Goal: Task Accomplishment & Management: Complete application form

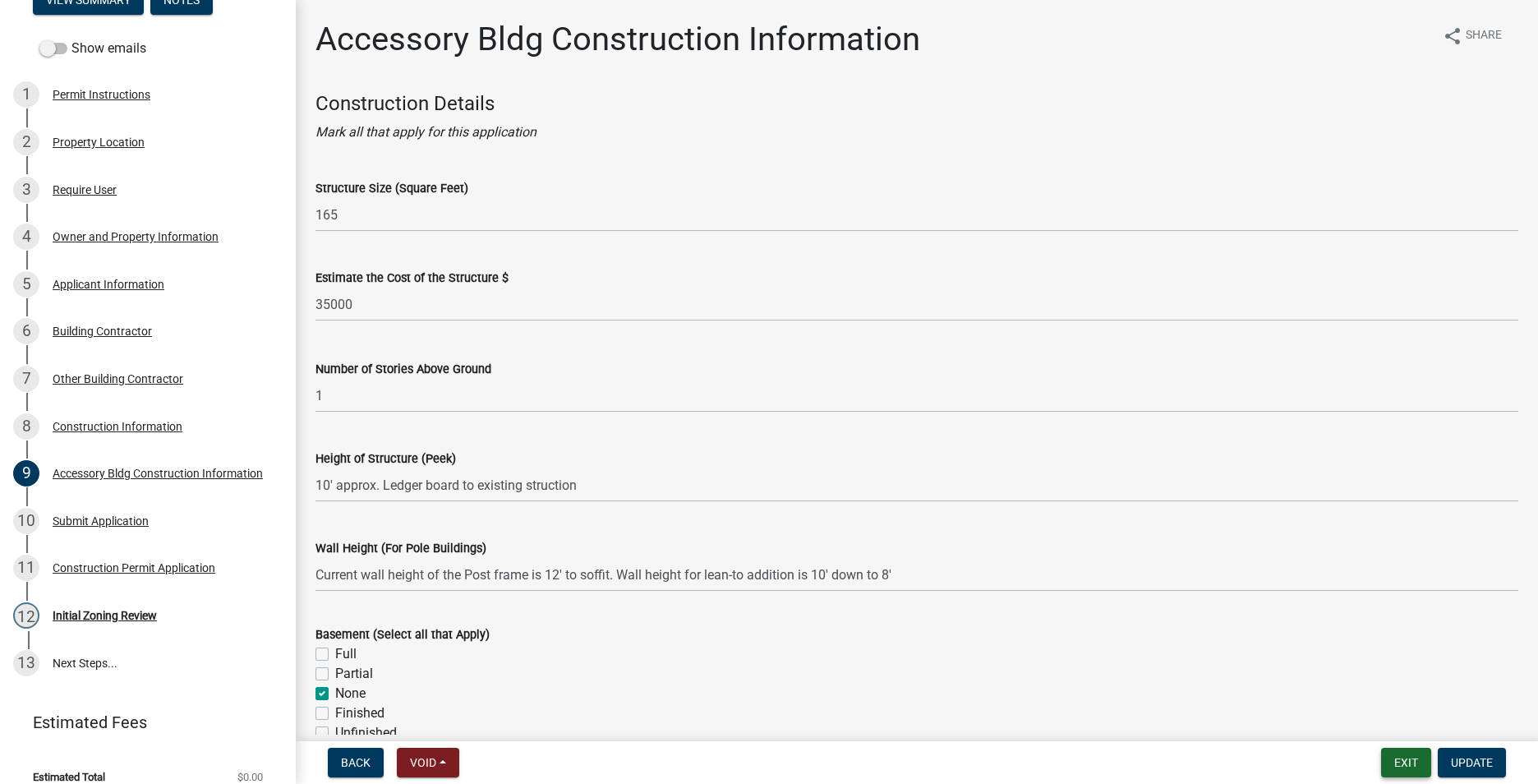
click at [1401, 757] on button "Exit" at bounding box center [1406, 761] width 50 height 29
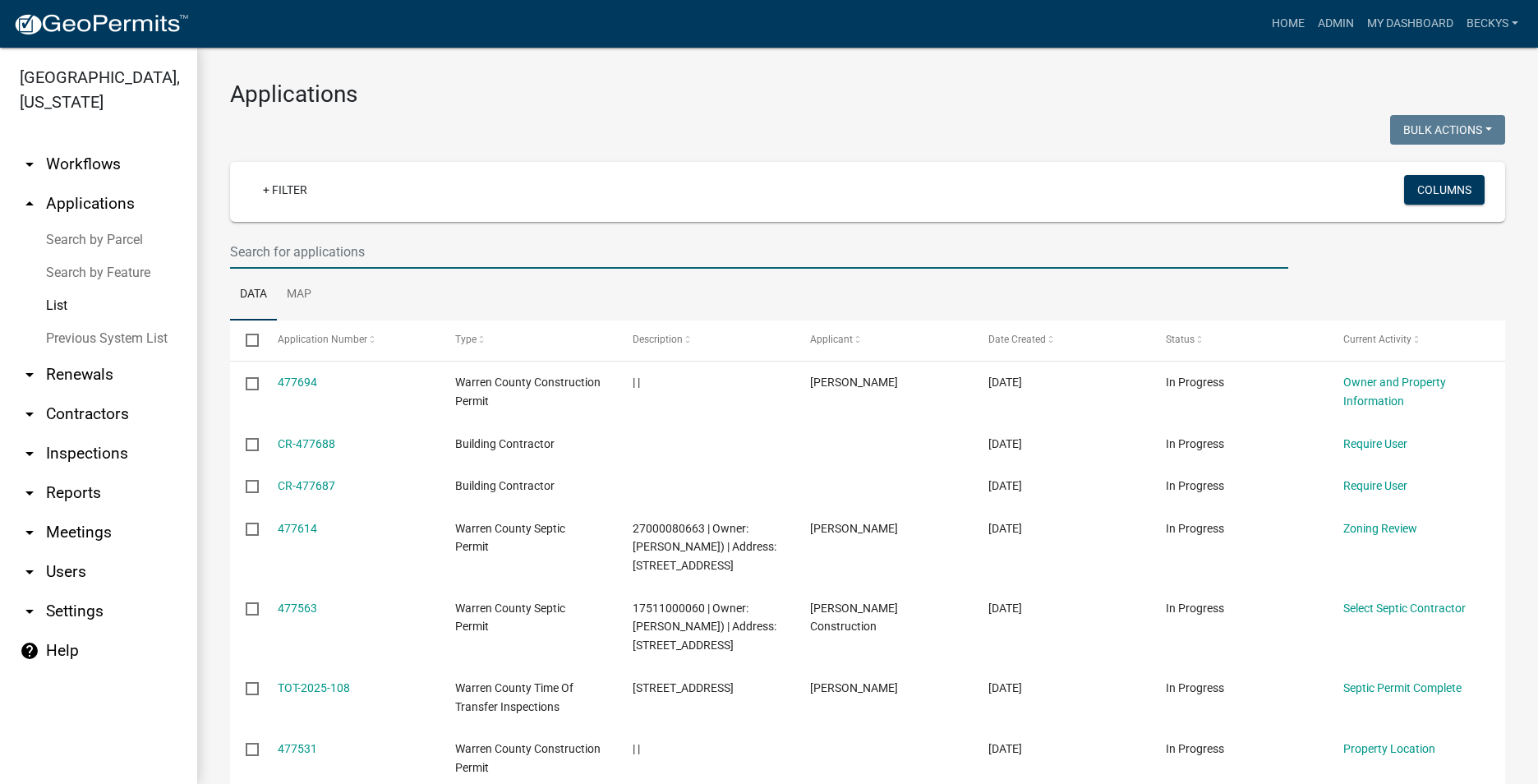
click at [238, 252] on input "text" at bounding box center [759, 252] width 1058 height 34
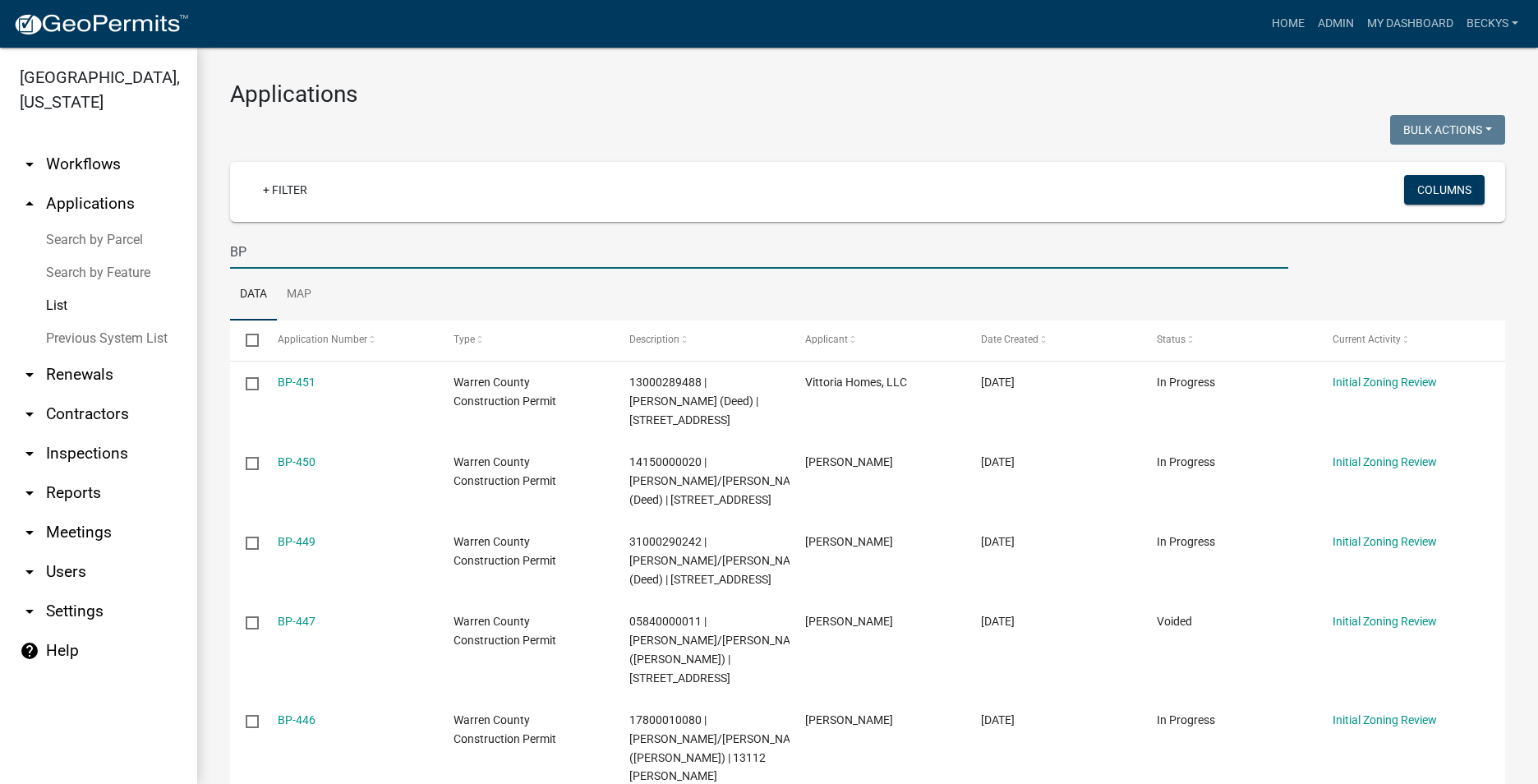
type input "B"
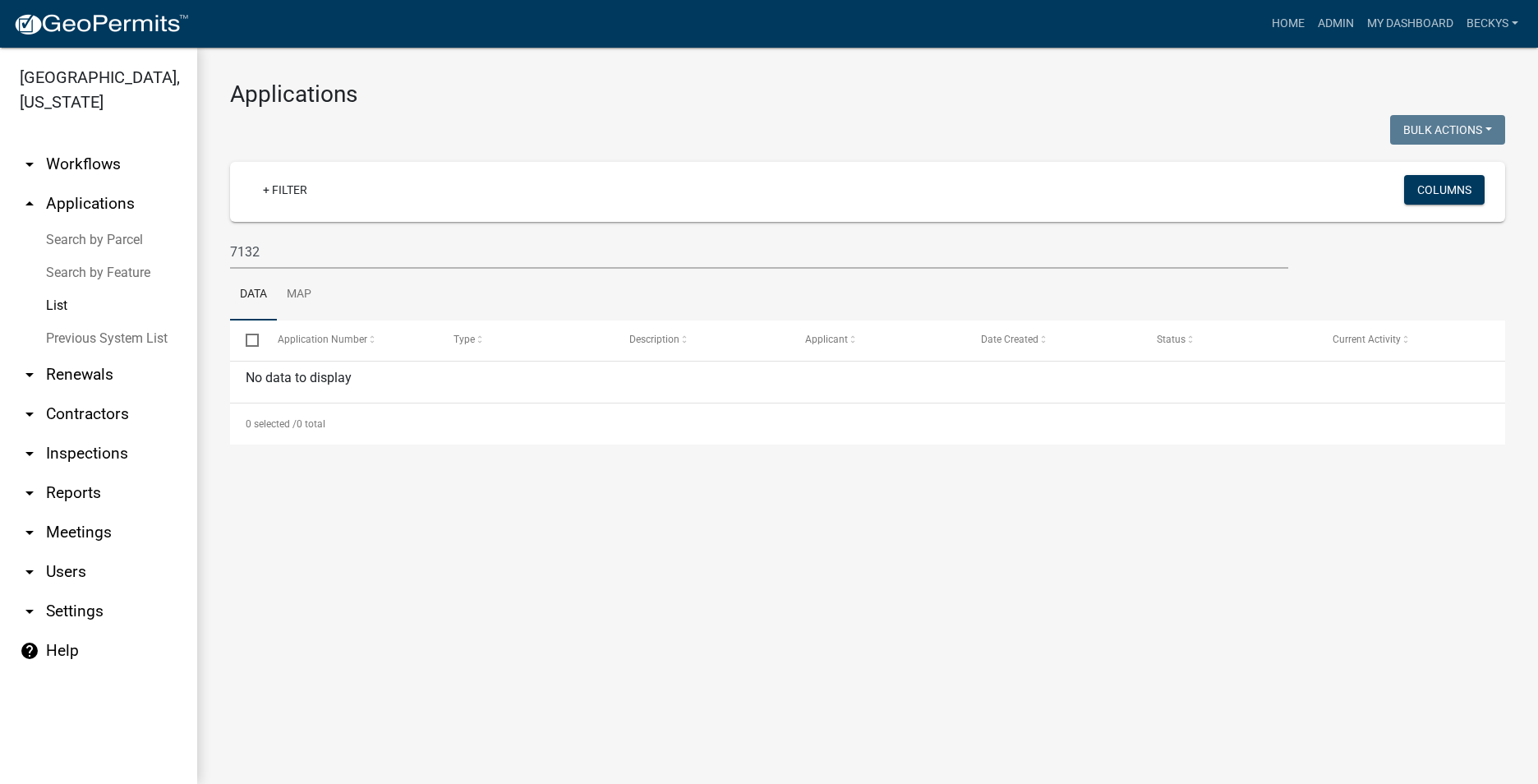
click at [67, 289] on link "List" at bounding box center [98, 305] width 197 height 33
drag, startPoint x: 261, startPoint y: 248, endPoint x: 190, endPoint y: 245, distance: 71.1
click at [190, 245] on div "[GEOGRAPHIC_DATA], [US_STATE] arrow_drop_down Workflows List arrow_drop_up Appl…" at bounding box center [769, 416] width 1538 height 736
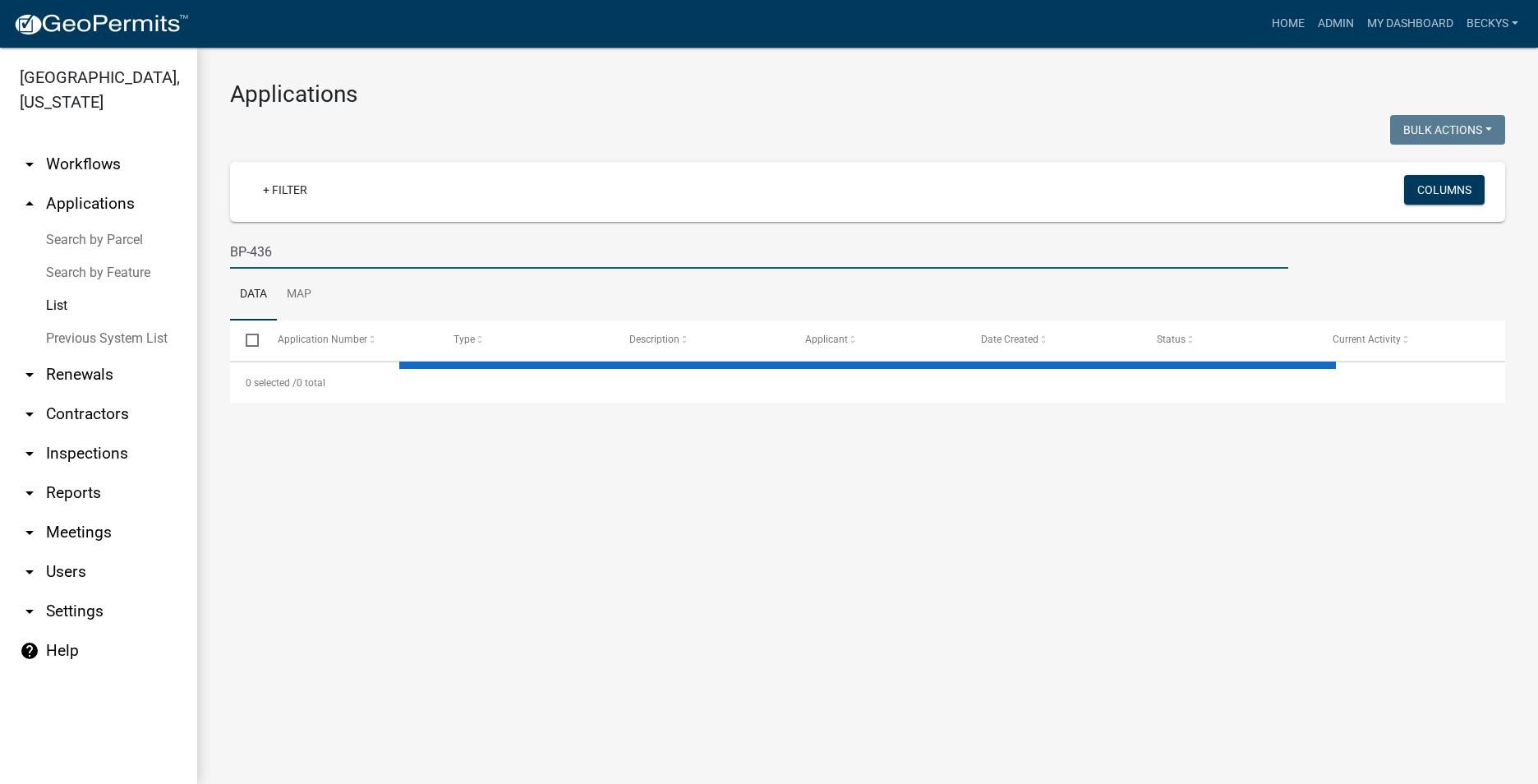
type input "BP-436"
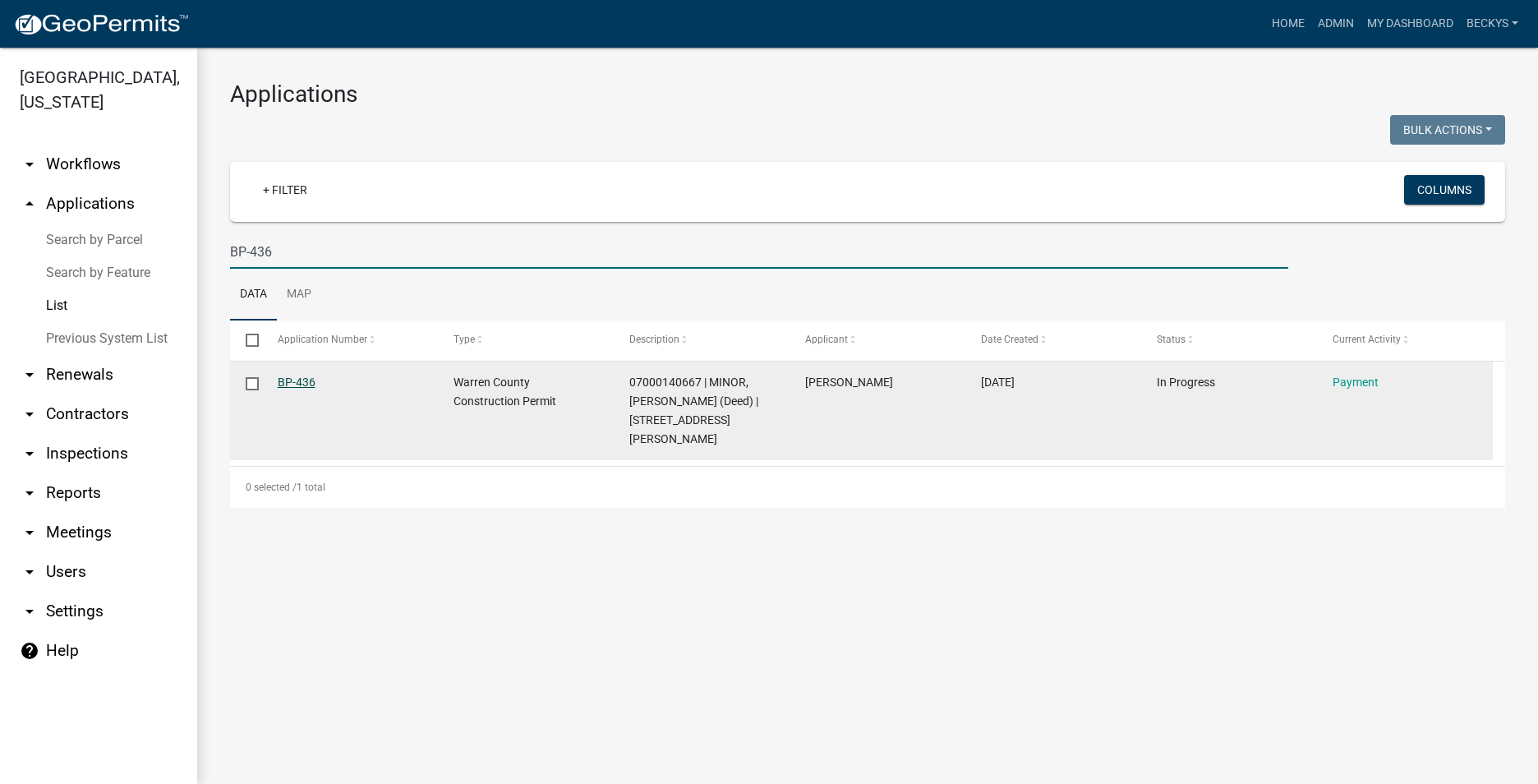
click at [293, 386] on link "BP-436" at bounding box center [297, 382] width 38 height 13
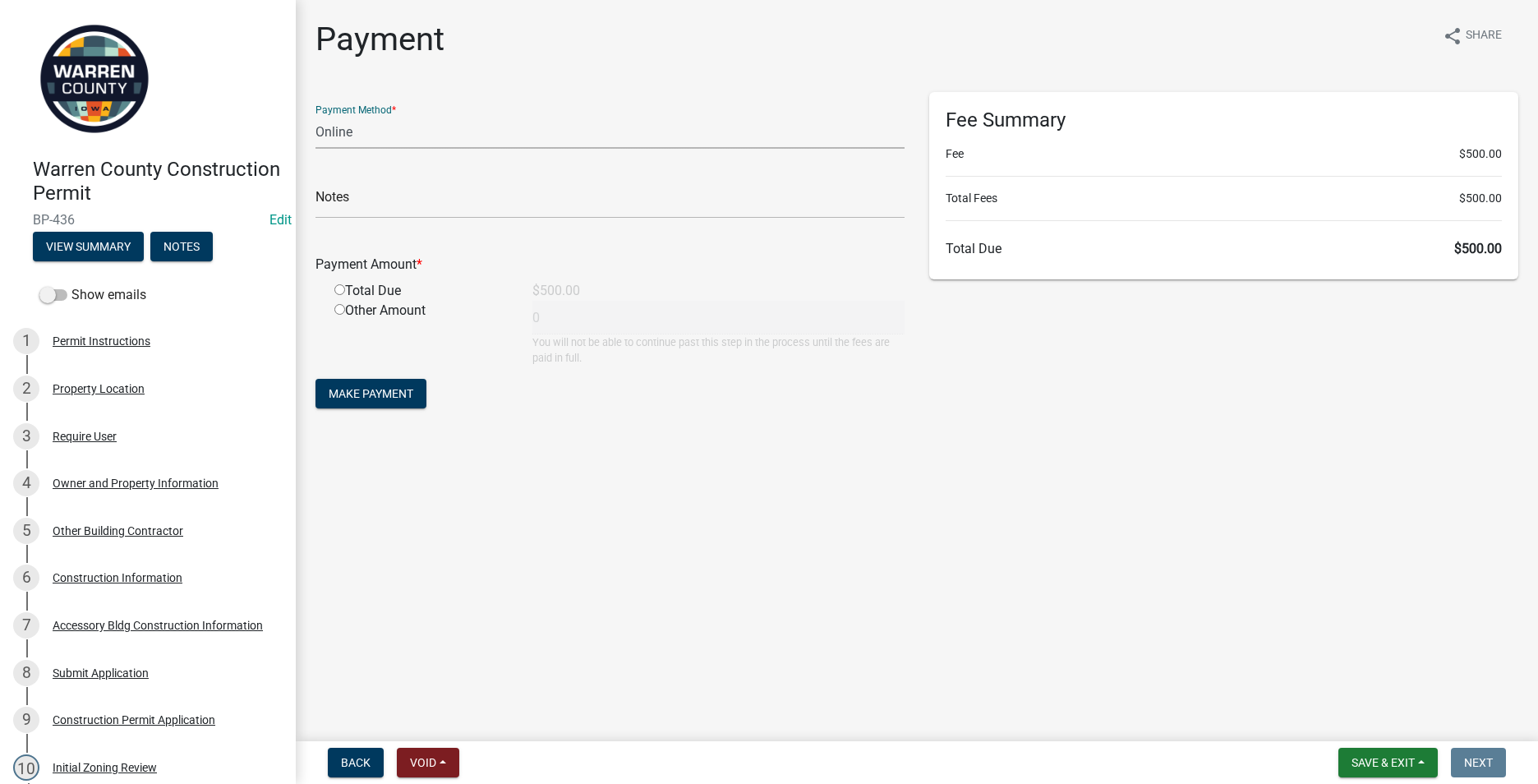
click at [328, 141] on select "Credit Card POS Check Cash Online" at bounding box center [610, 132] width 589 height 34
select select "1: 0"
click at [316, 115] on select "Credit Card POS Check Cash Online" at bounding box center [610, 132] width 589 height 34
click at [322, 198] on input "text" at bounding box center [610, 202] width 589 height 34
type input "1630"
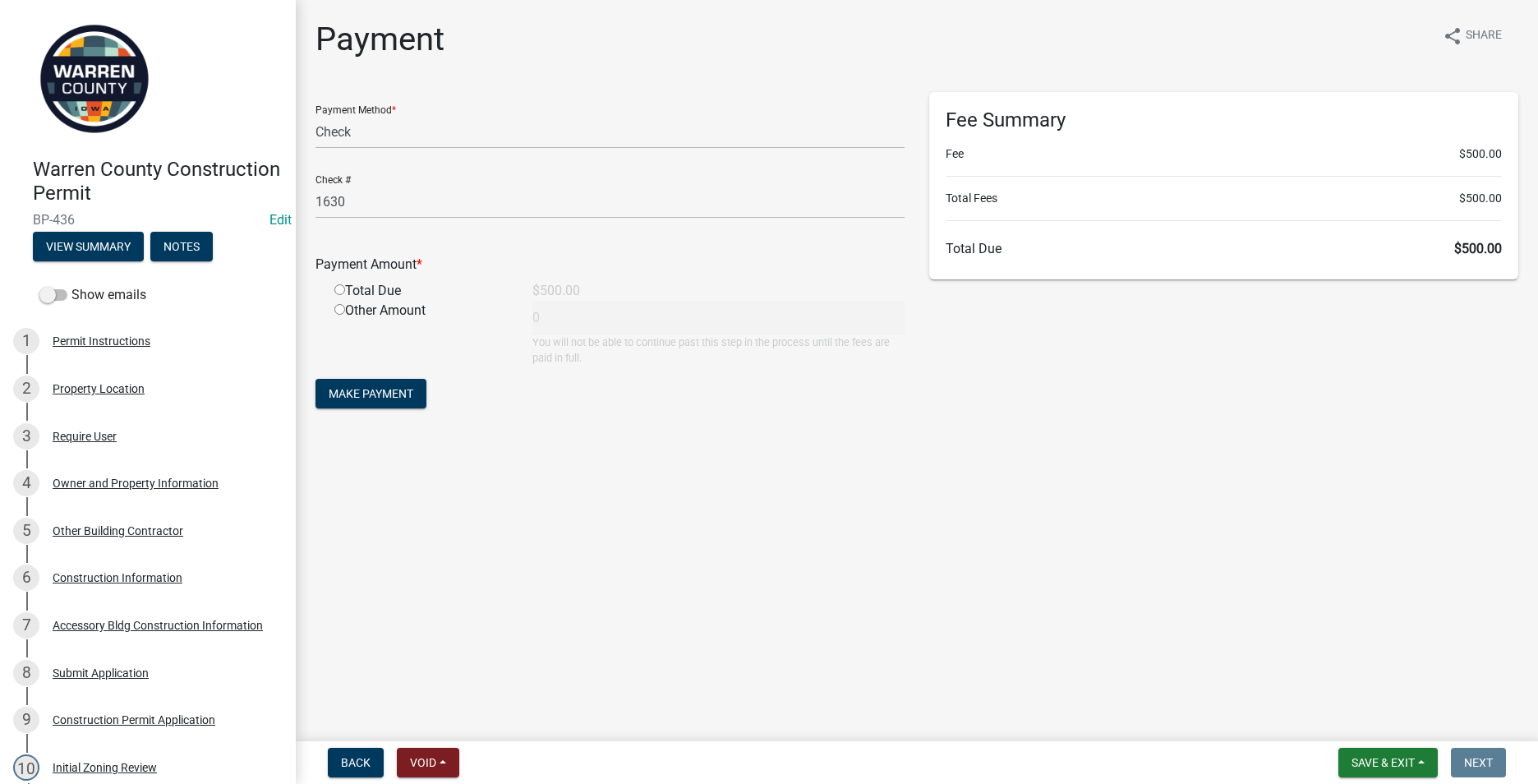
click at [339, 288] on input "radio" at bounding box center [339, 289] width 10 height 10
radio input "true"
type input "500"
click at [356, 400] on span "Make Payment" at bounding box center [371, 394] width 85 height 13
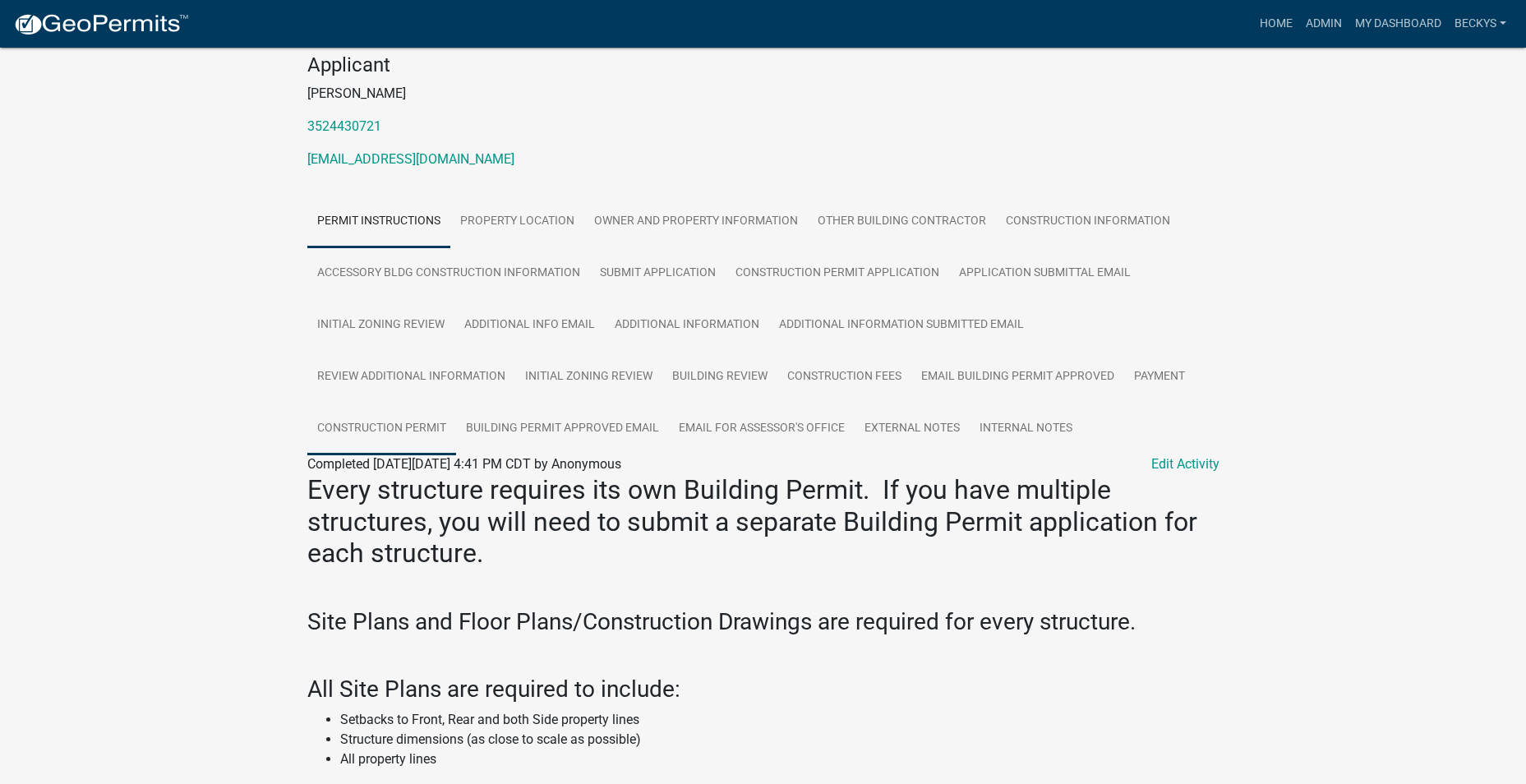
click at [422, 417] on link "Construction Permit" at bounding box center [382, 429] width 149 height 53
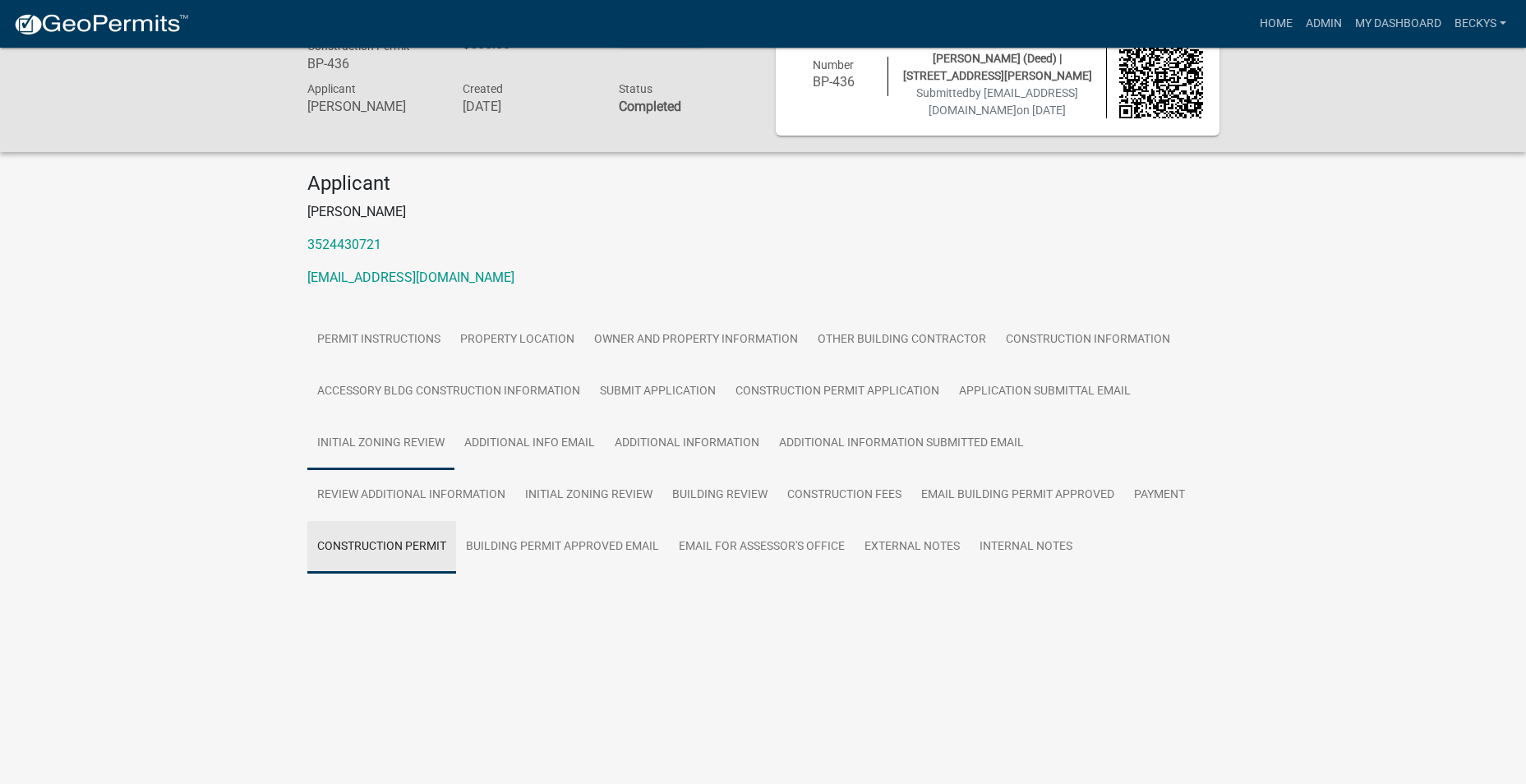
scroll to position [48, 0]
click at [422, 417] on link "Initial Zoning Review" at bounding box center [381, 444] width 147 height 53
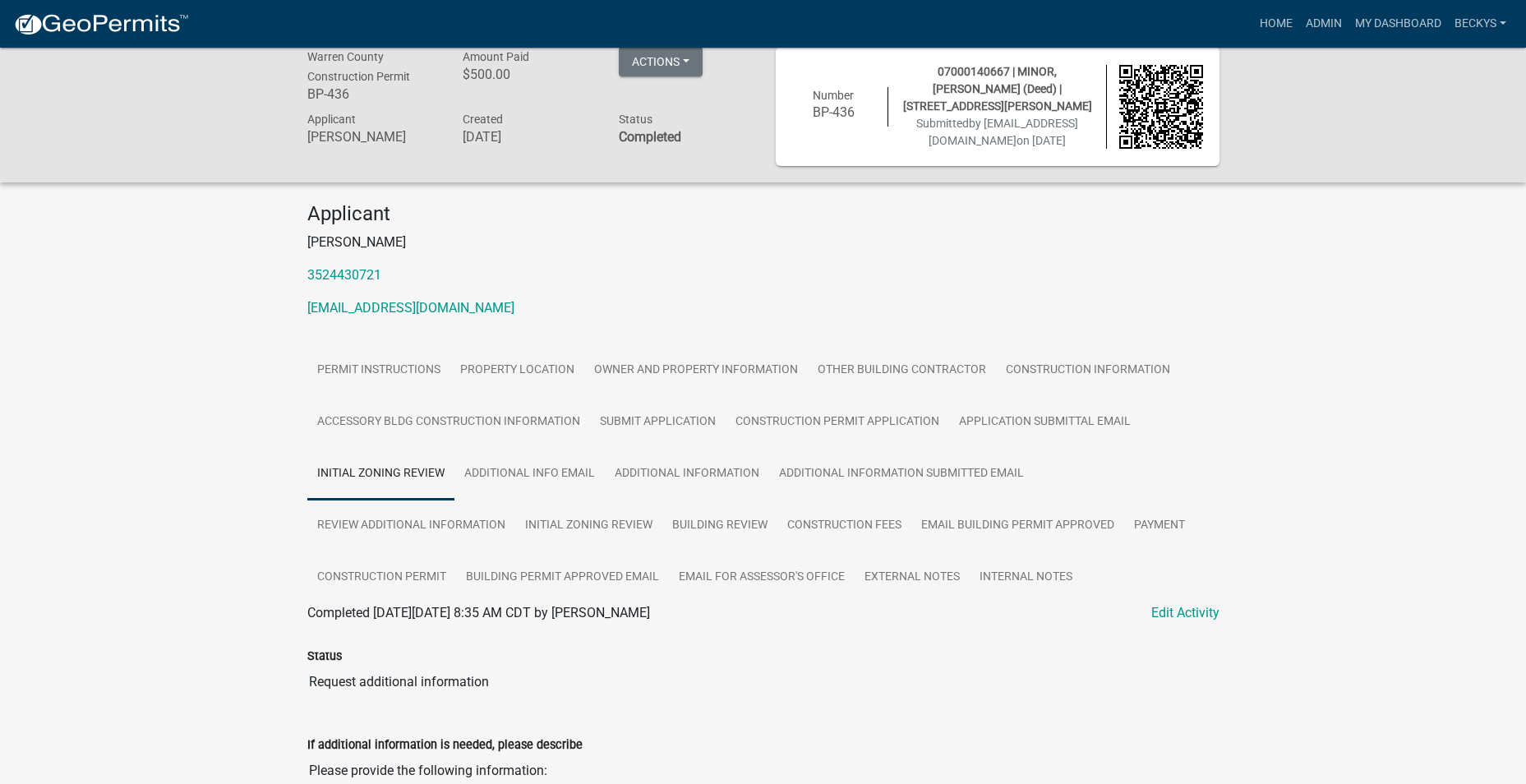
scroll to position [0, 0]
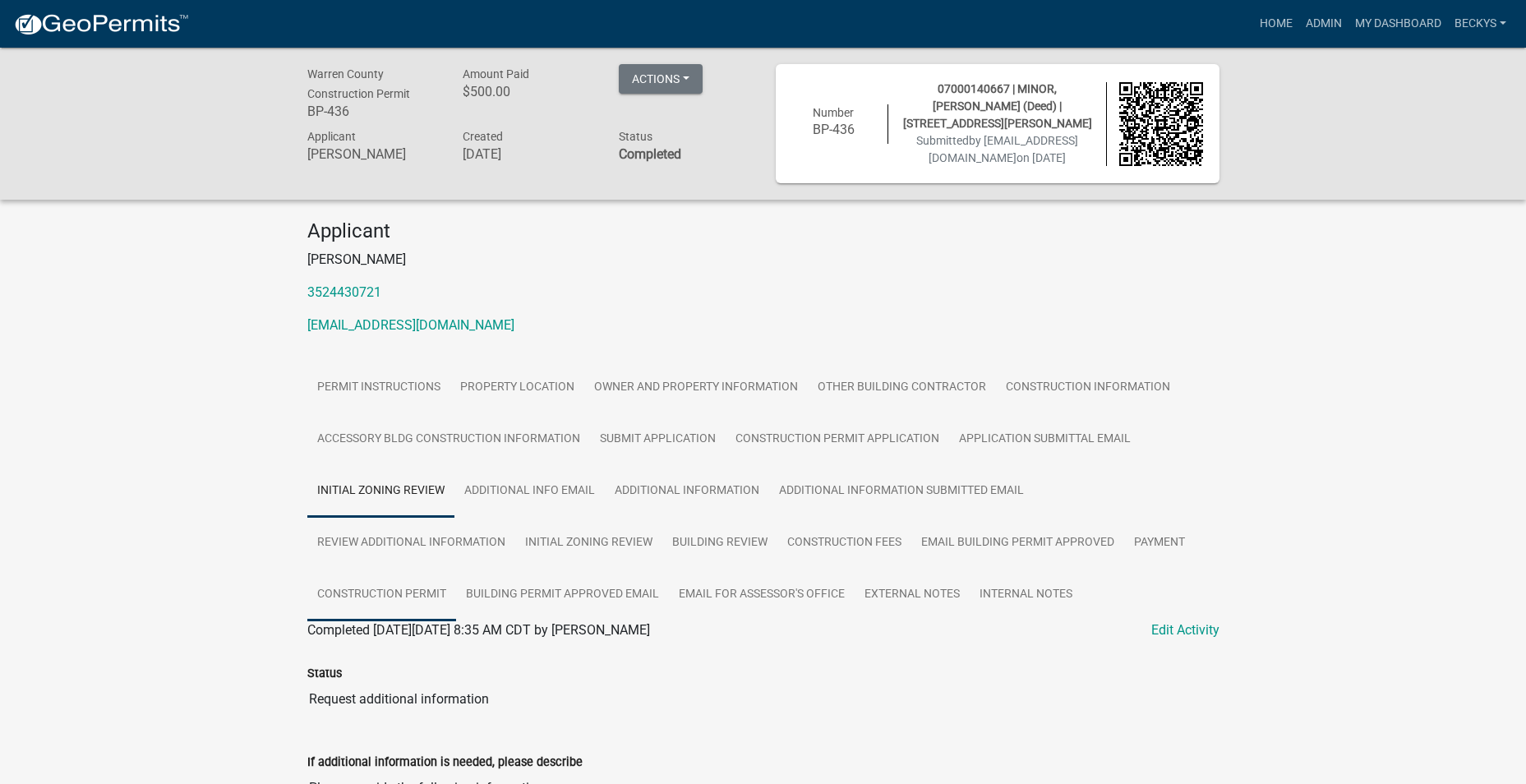
click at [428, 589] on link "Construction Permit" at bounding box center [382, 595] width 149 height 53
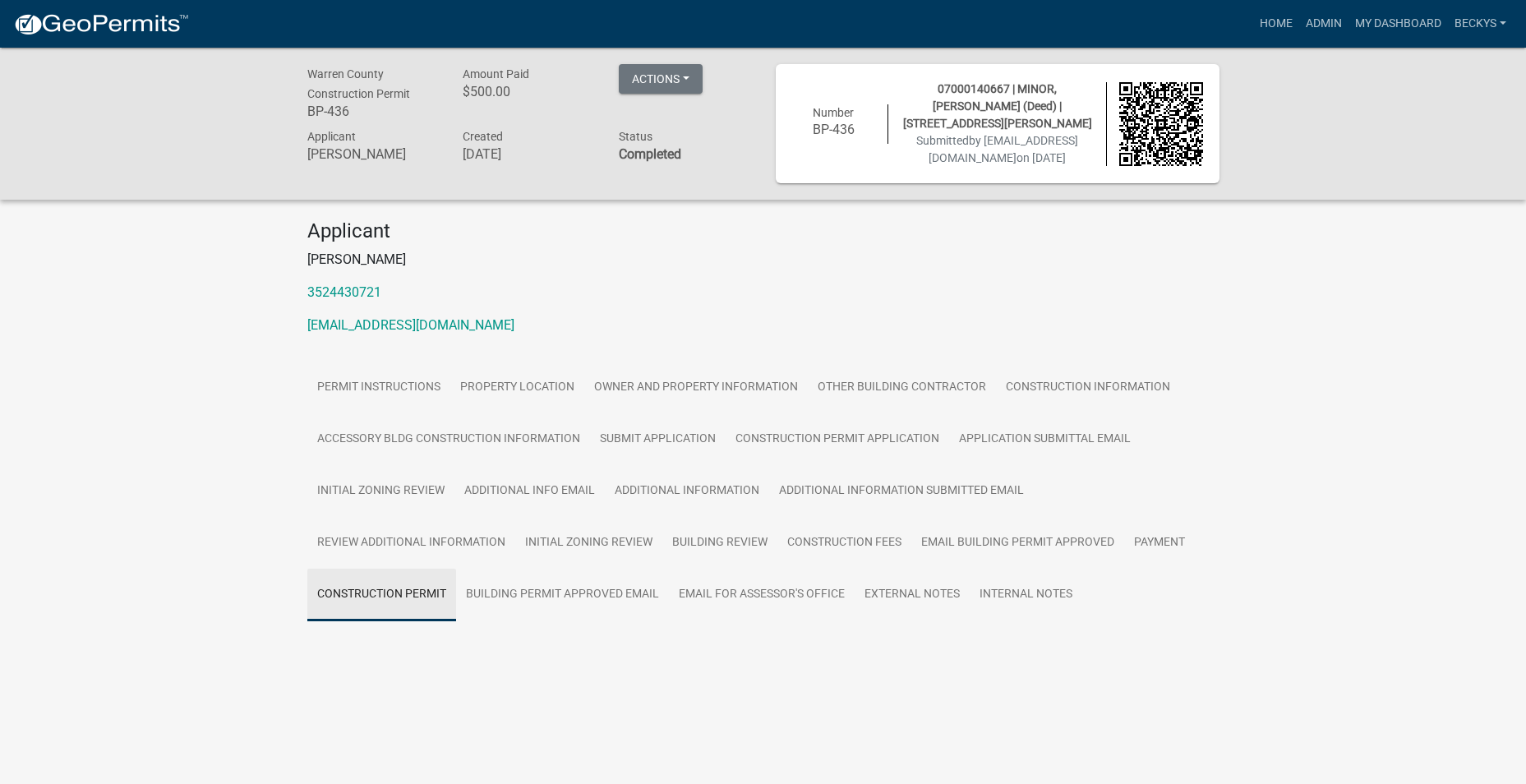
click at [428, 589] on link "Construction Permit" at bounding box center [382, 595] width 149 height 53
click at [390, 649] on link "Construction Permit" at bounding box center [365, 649] width 115 height 16
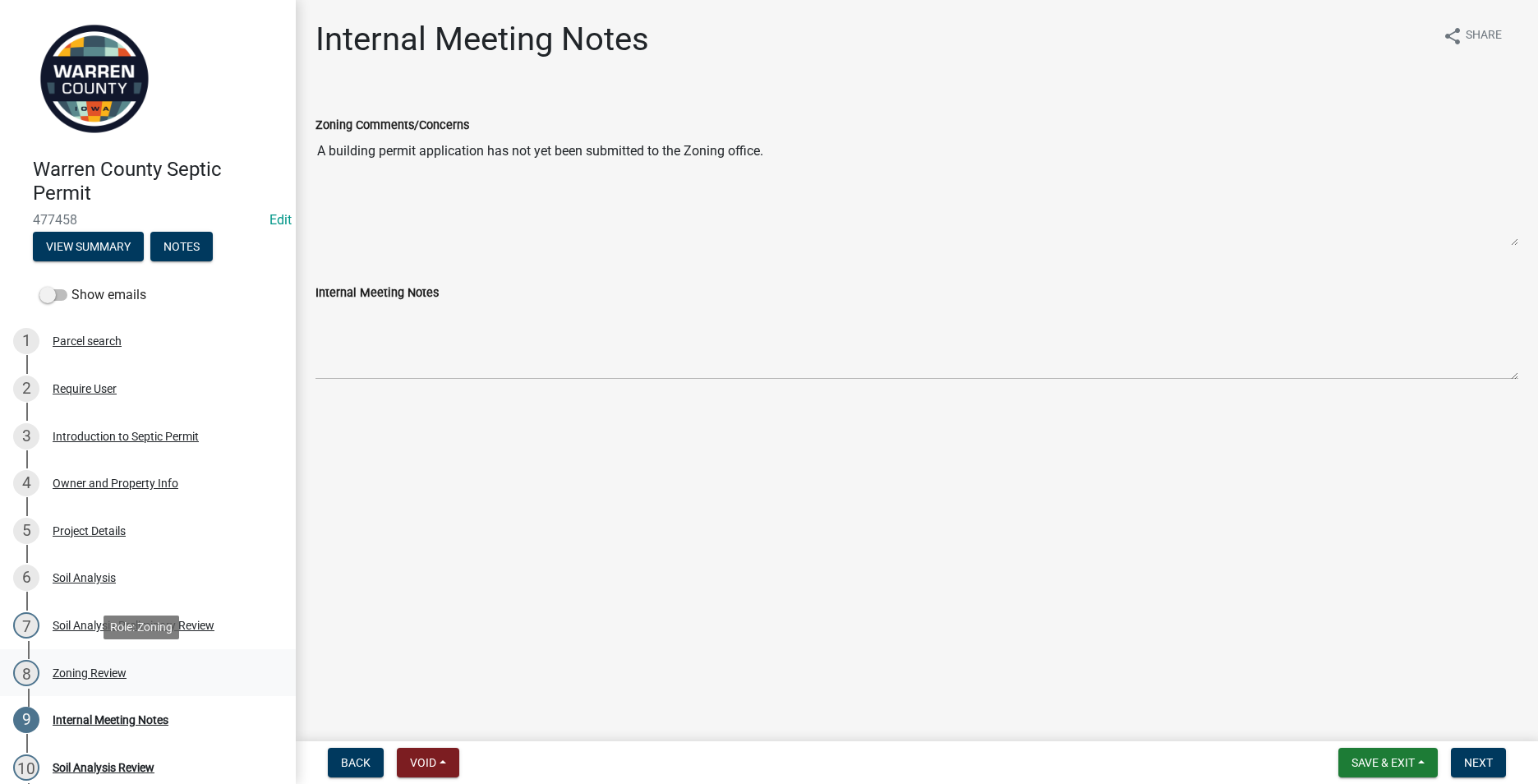
click at [106, 667] on div "Zoning Review" at bounding box center [90, 673] width 74 height 11
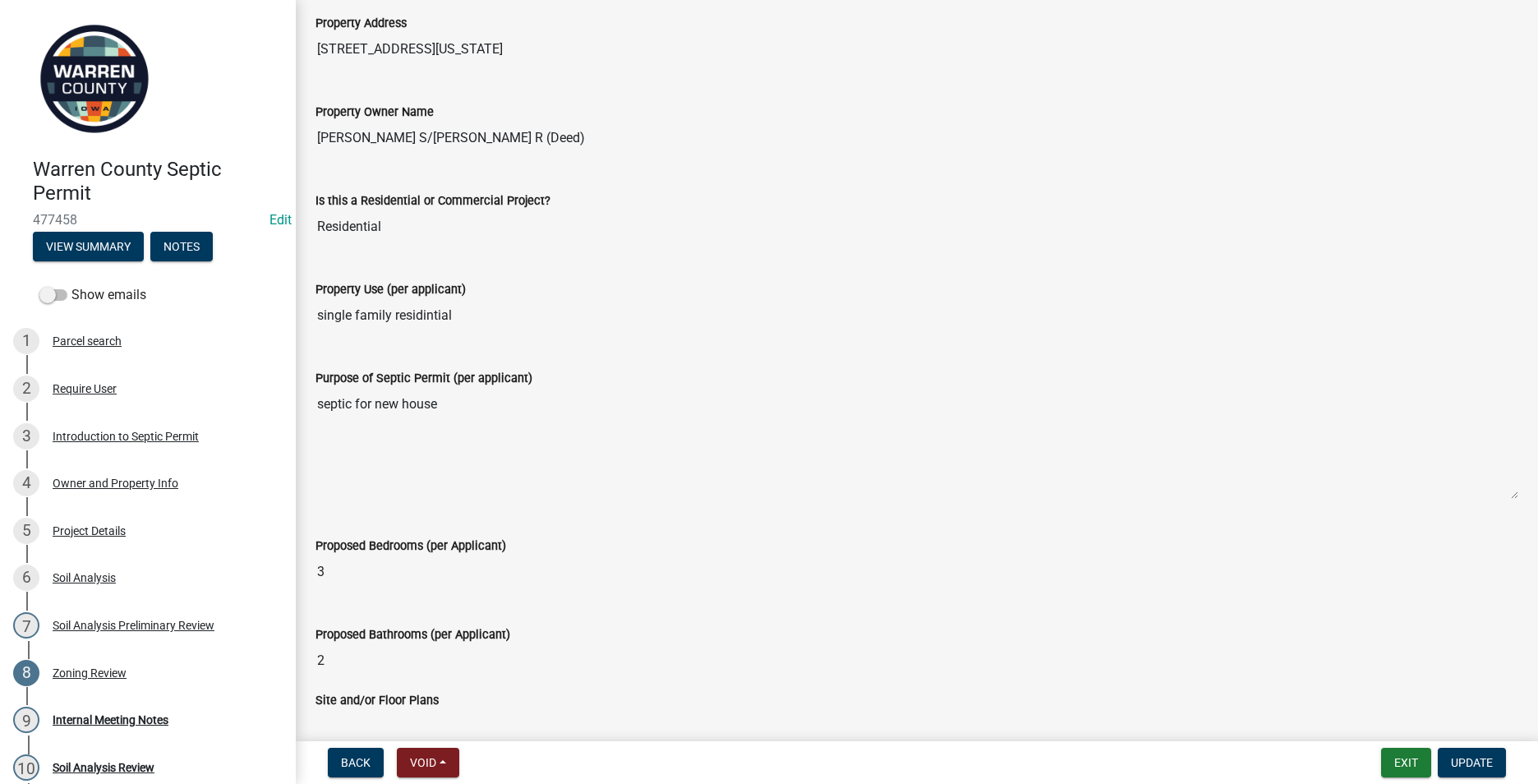
scroll to position [329, 0]
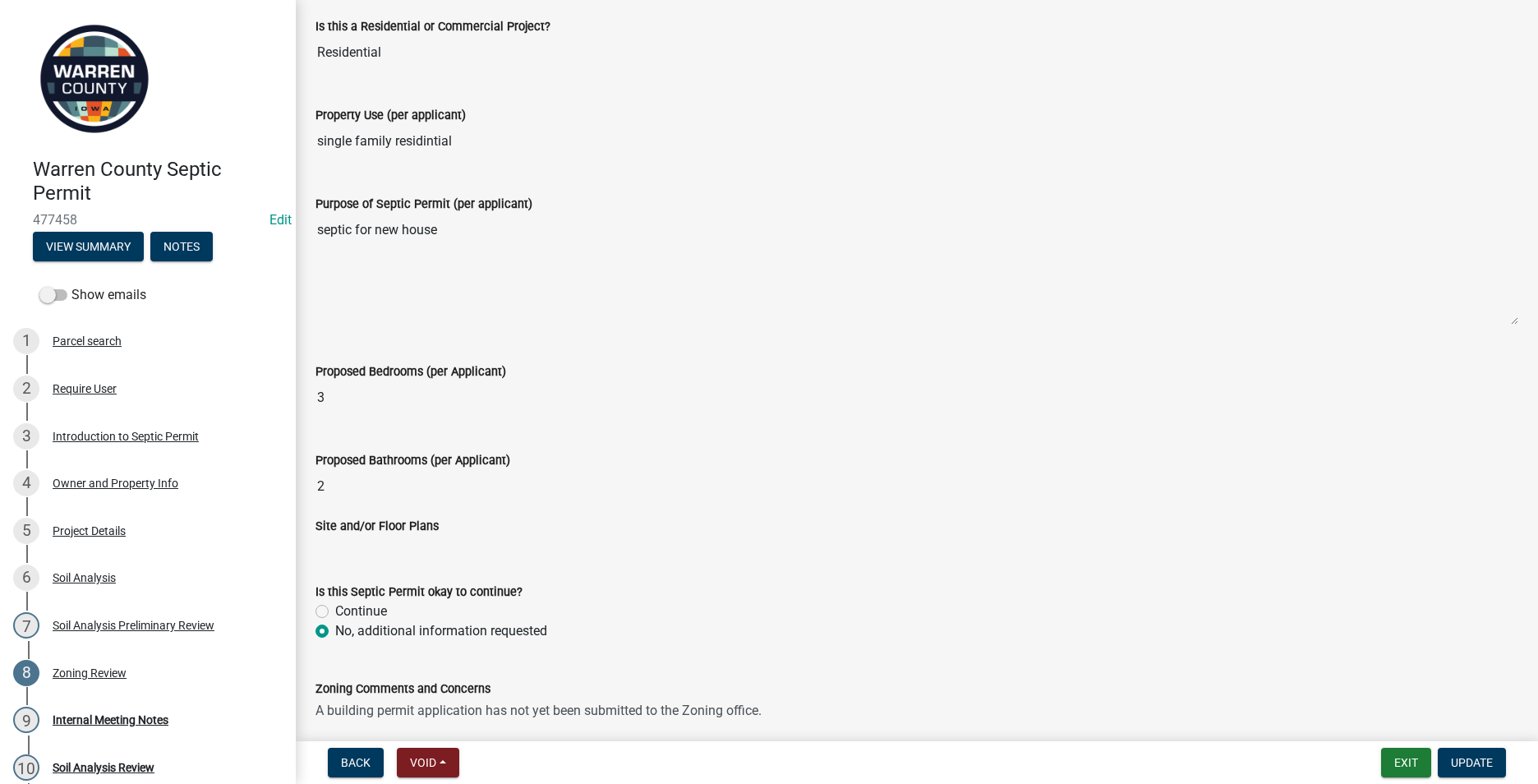
click at [335, 611] on label "Continue" at bounding box center [361, 611] width 52 height 20
click at [335, 611] on input "Continue" at bounding box center [340, 606] width 10 height 10
radio input "true"
drag, startPoint x: 771, startPoint y: 710, endPoint x: 303, endPoint y: 713, distance: 468.0
click at [302, 710] on div "Zoning Review share Share Please review the below information from the applican…" at bounding box center [917, 247] width 1242 height 1113
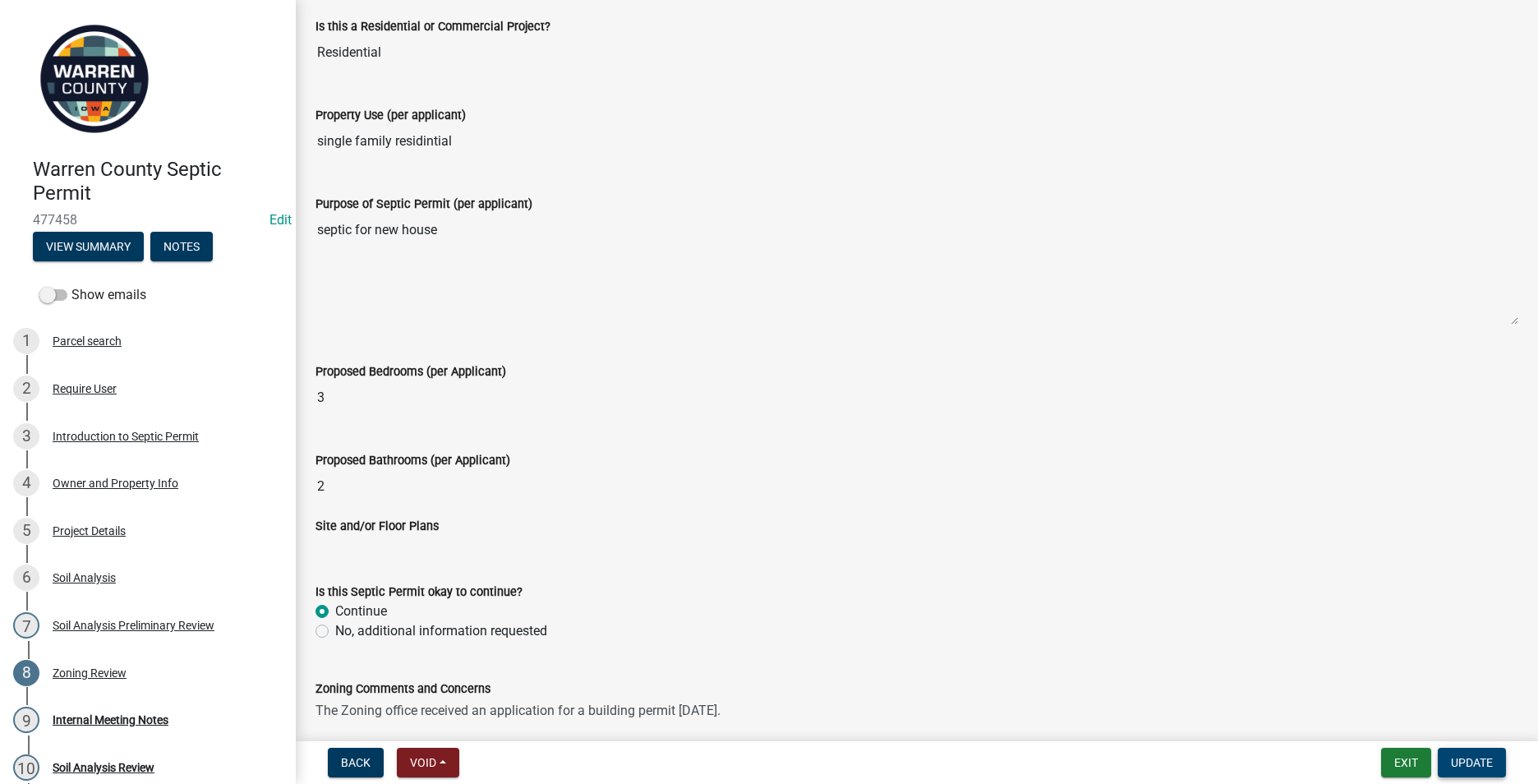
type textarea "The Zoning office received an application for a building permit today."
click at [1461, 763] on span "Update" at bounding box center [1472, 762] width 41 height 13
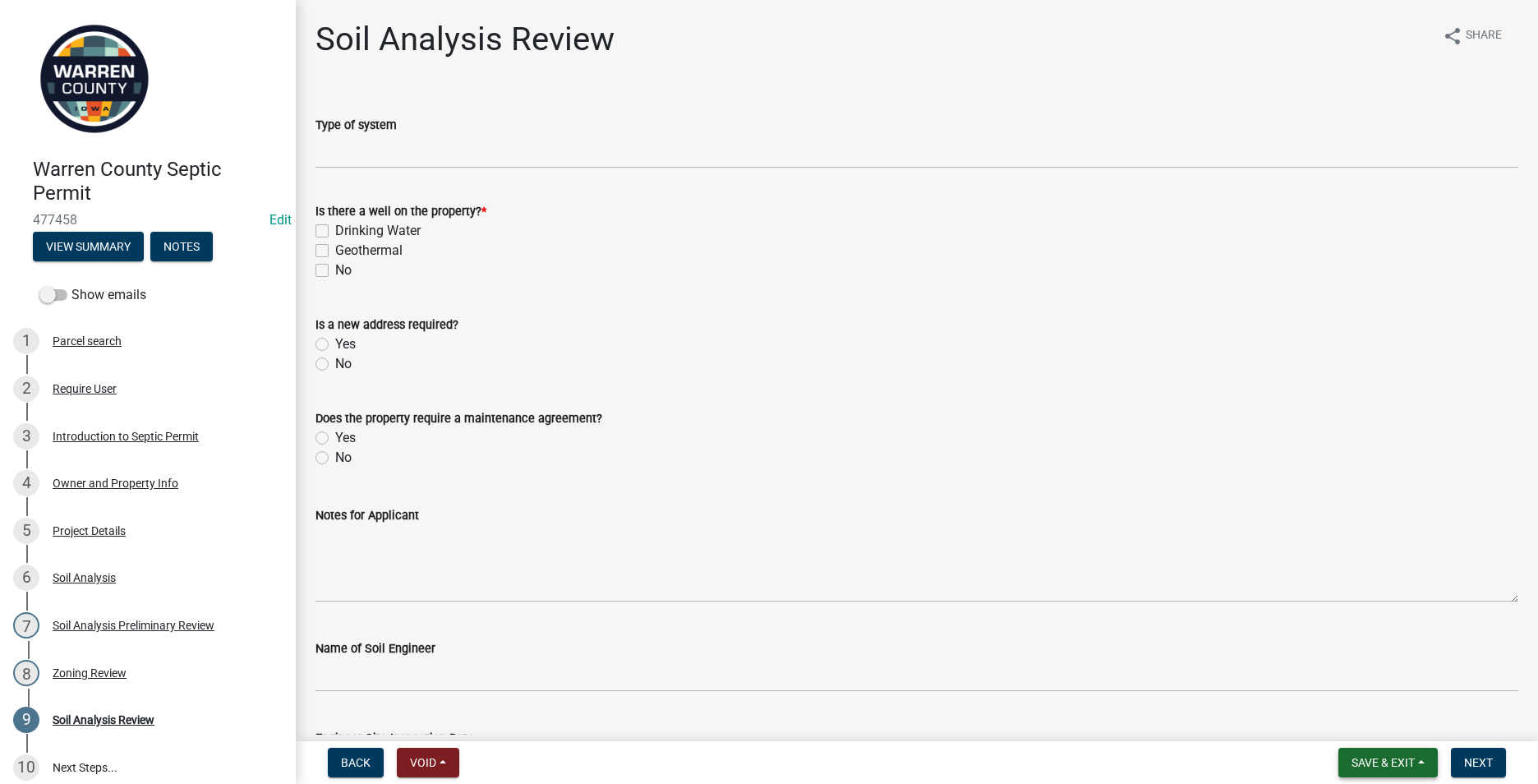
click at [1407, 756] on span "Save & Exit" at bounding box center [1383, 762] width 63 height 13
click at [1353, 728] on button "Save & Exit" at bounding box center [1372, 720] width 132 height 40
